Goal: Obtain resource: Download file/media

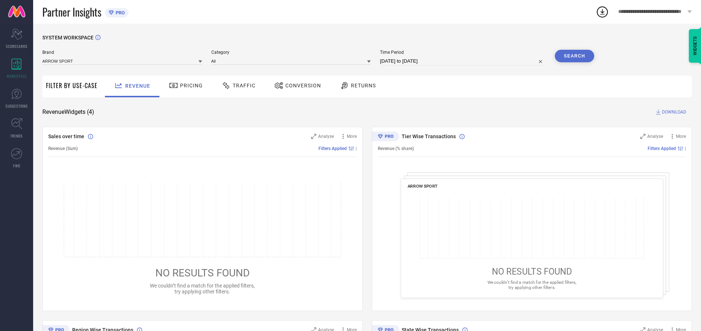
click at [237, 85] on span "Traffic" at bounding box center [244, 85] width 23 height 6
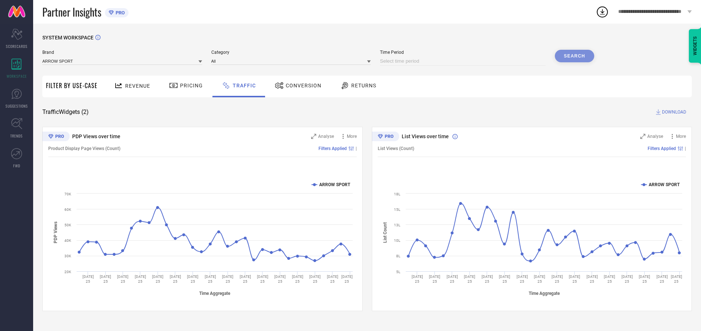
click at [464, 61] on input at bounding box center [463, 61] width 166 height 9
select select "7"
select select "2025"
select select "8"
select select "2025"
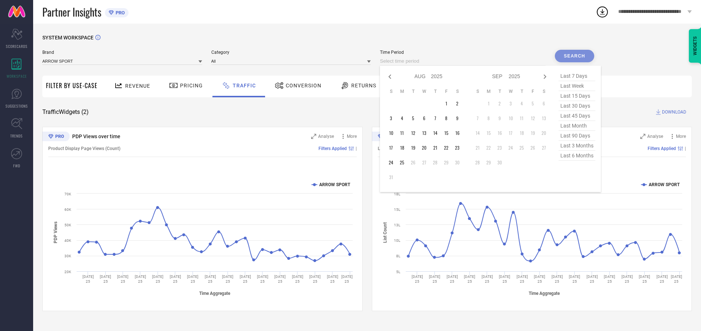
click at [404, 162] on td "25" at bounding box center [402, 162] width 11 height 11
type input "[DATE] to [DATE]"
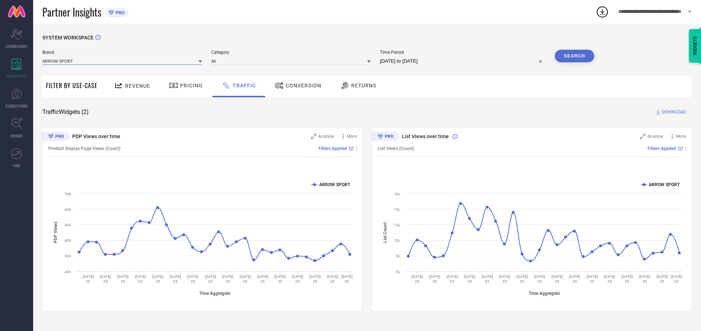
click at [123, 61] on input at bounding box center [122, 61] width 160 height 8
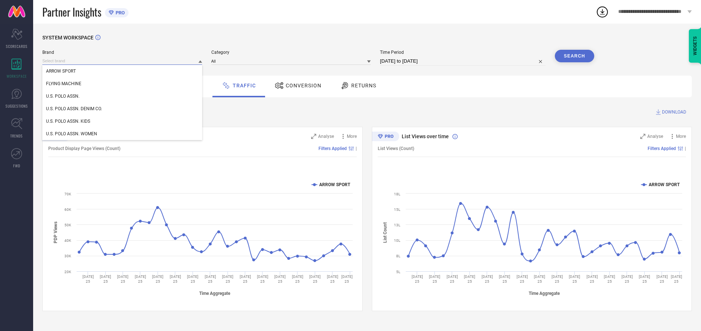
click at [123, 61] on input at bounding box center [122, 61] width 160 height 8
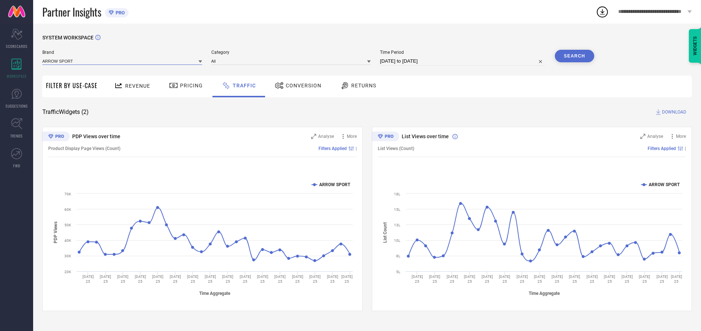
click at [123, 61] on input at bounding box center [122, 61] width 160 height 8
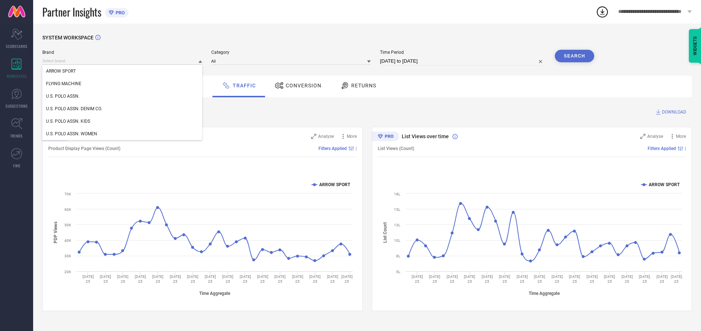
click at [123, 96] on div "U.S. POLO ASSN." at bounding box center [122, 96] width 160 height 13
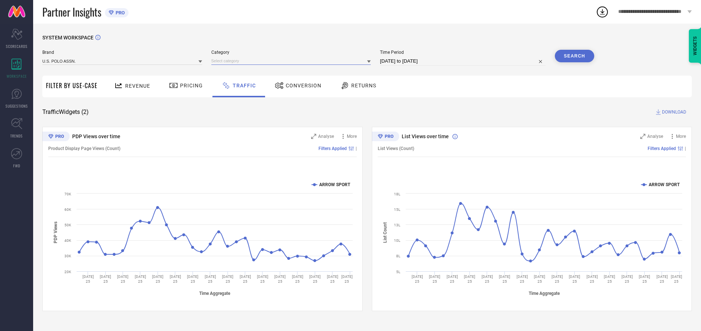
click at [293, 61] on input at bounding box center [291, 61] width 160 height 8
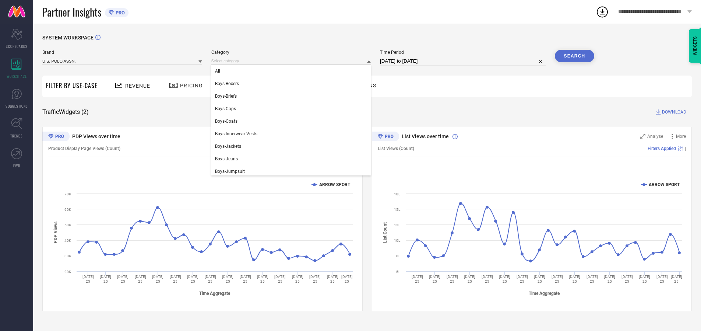
click at [293, 71] on div "All" at bounding box center [291, 71] width 160 height 13
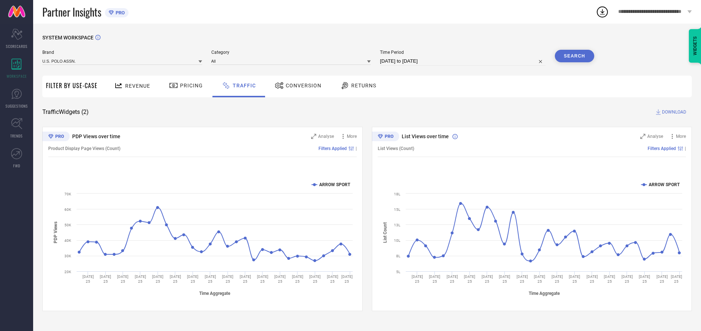
click at [574, 56] on button "Search" at bounding box center [575, 56] width 40 height 13
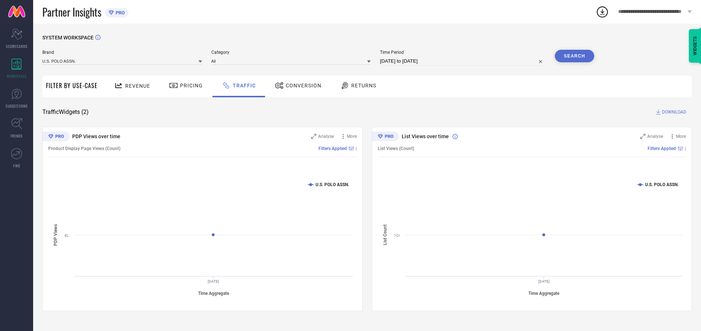
click at [673, 112] on span "DOWNLOAD" at bounding box center [674, 111] width 24 height 7
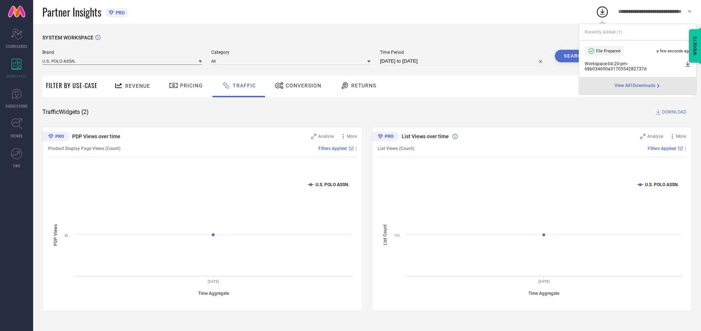
click at [123, 61] on input at bounding box center [122, 61] width 160 height 8
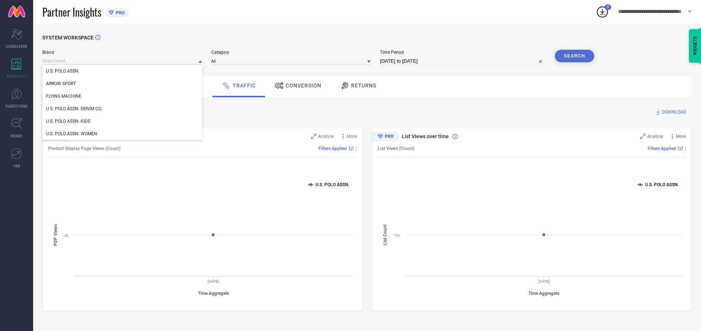
click at [123, 109] on div "U.S. POLO ASSN. DENIM CO." at bounding box center [122, 108] width 160 height 13
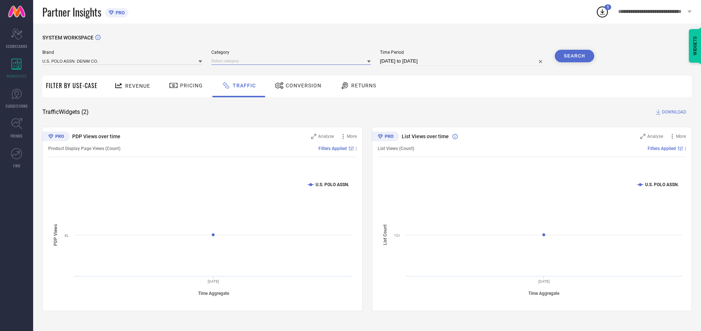
click at [293, 61] on input at bounding box center [291, 61] width 160 height 8
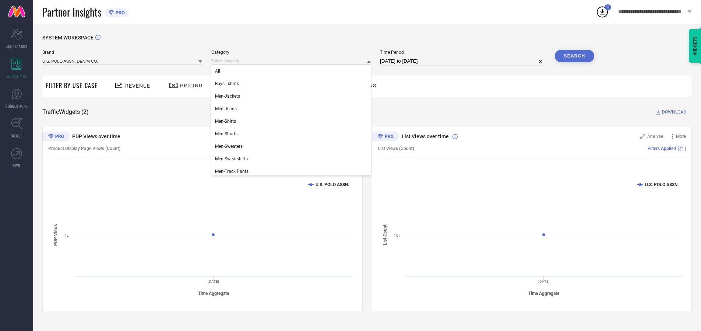
click at [293, 71] on div "All" at bounding box center [291, 71] width 160 height 13
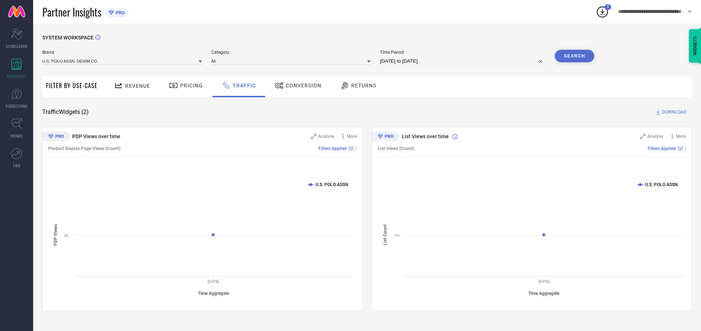
click at [574, 56] on button "Search" at bounding box center [575, 56] width 40 height 13
click at [673, 112] on span "DOWNLOAD" at bounding box center [674, 111] width 24 height 7
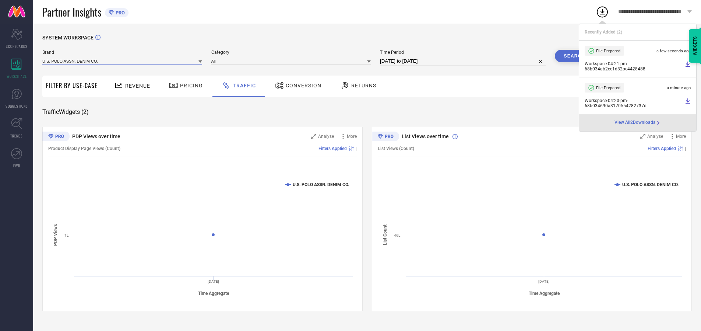
click at [123, 61] on input at bounding box center [122, 61] width 160 height 8
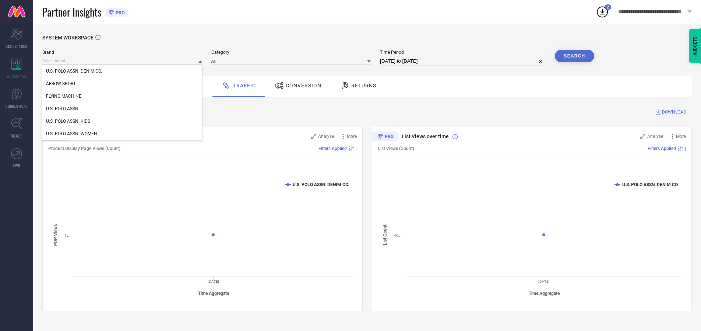
click at [123, 121] on div "U.S. POLO ASSN. KIDS" at bounding box center [122, 121] width 160 height 13
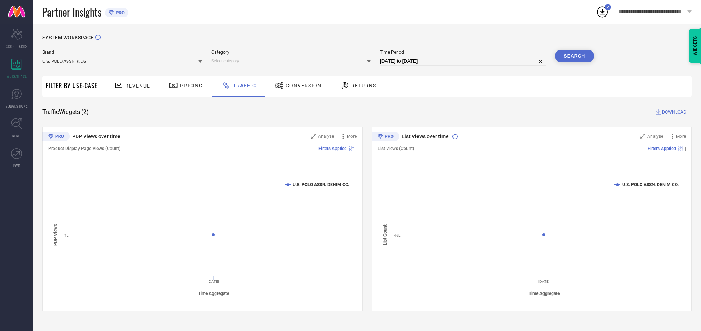
click at [293, 61] on input at bounding box center [291, 61] width 160 height 8
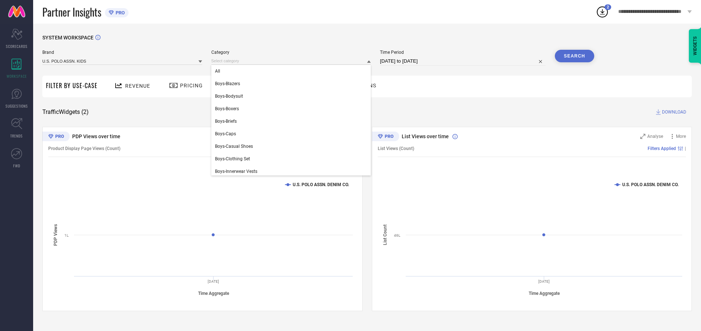
click at [293, 71] on div "All" at bounding box center [291, 71] width 160 height 13
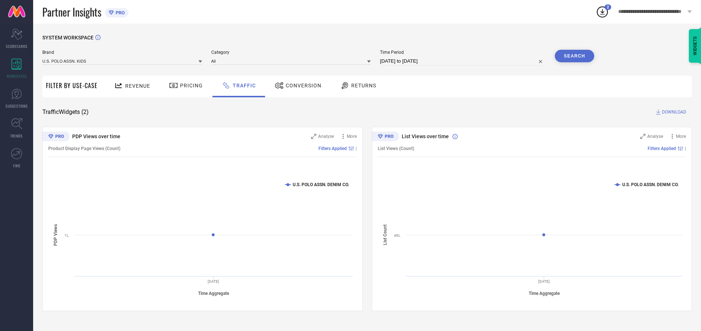
click at [574, 56] on button "Search" at bounding box center [575, 56] width 40 height 13
click at [673, 112] on span "DOWNLOAD" at bounding box center [674, 111] width 24 height 7
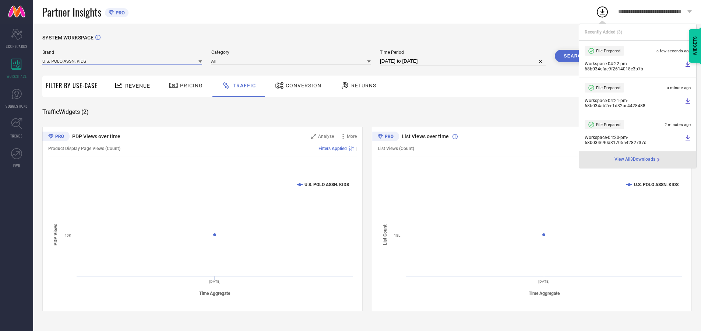
click at [123, 61] on input at bounding box center [122, 61] width 160 height 8
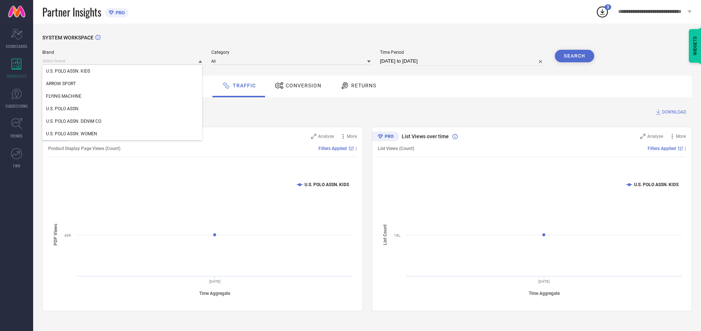
click at [123, 134] on div "U.S. POLO ASSN. WOMEN" at bounding box center [122, 133] width 160 height 13
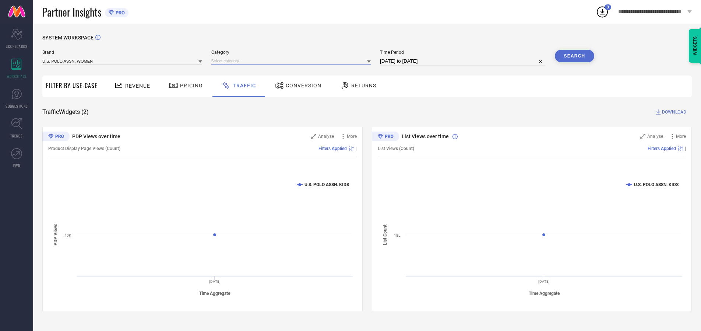
click at [293, 61] on input at bounding box center [291, 61] width 160 height 8
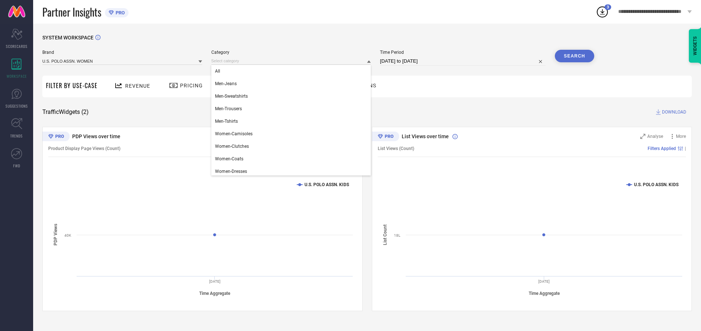
click at [293, 71] on div "All" at bounding box center [291, 71] width 160 height 13
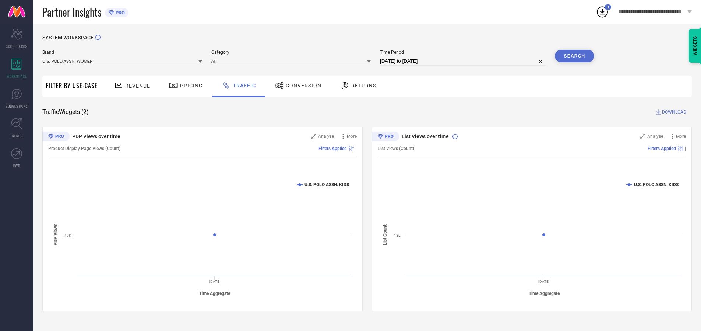
click at [574, 56] on button "Search" at bounding box center [575, 56] width 40 height 13
click at [673, 112] on span "DOWNLOAD" at bounding box center [674, 111] width 24 height 7
